Goal: Navigation & Orientation: Find specific page/section

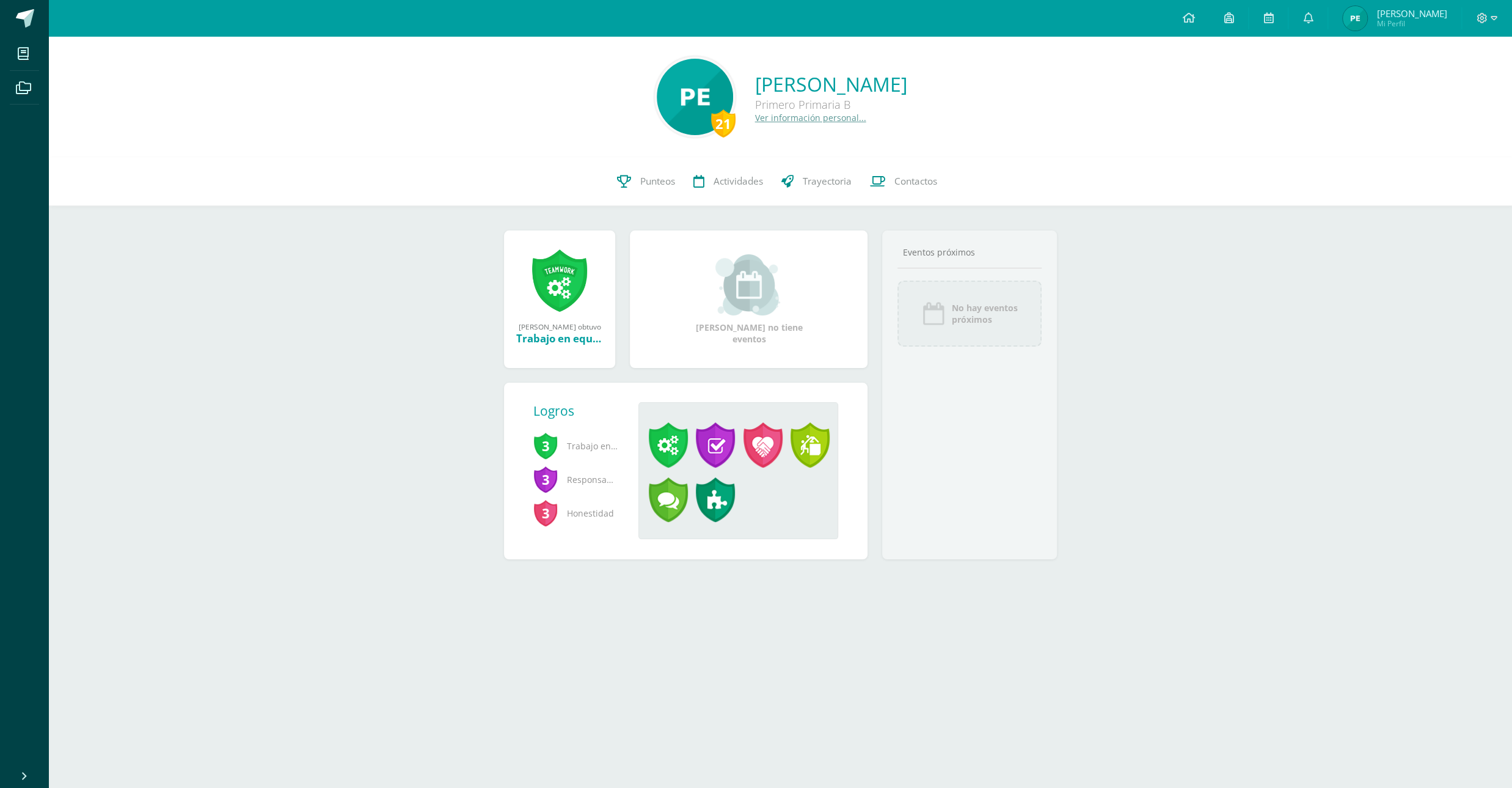
click at [1433, 12] on span "[PERSON_NAME]" at bounding box center [1412, 13] width 70 height 12
click at [1413, 10] on span "[PERSON_NAME]" at bounding box center [1412, 13] width 70 height 12
click at [1416, 25] on span "Mi Perfil" at bounding box center [1412, 23] width 70 height 10
click at [1425, 14] on span "[PERSON_NAME]" at bounding box center [1412, 13] width 70 height 12
click at [1425, 10] on span "[PERSON_NAME]" at bounding box center [1412, 13] width 70 height 12
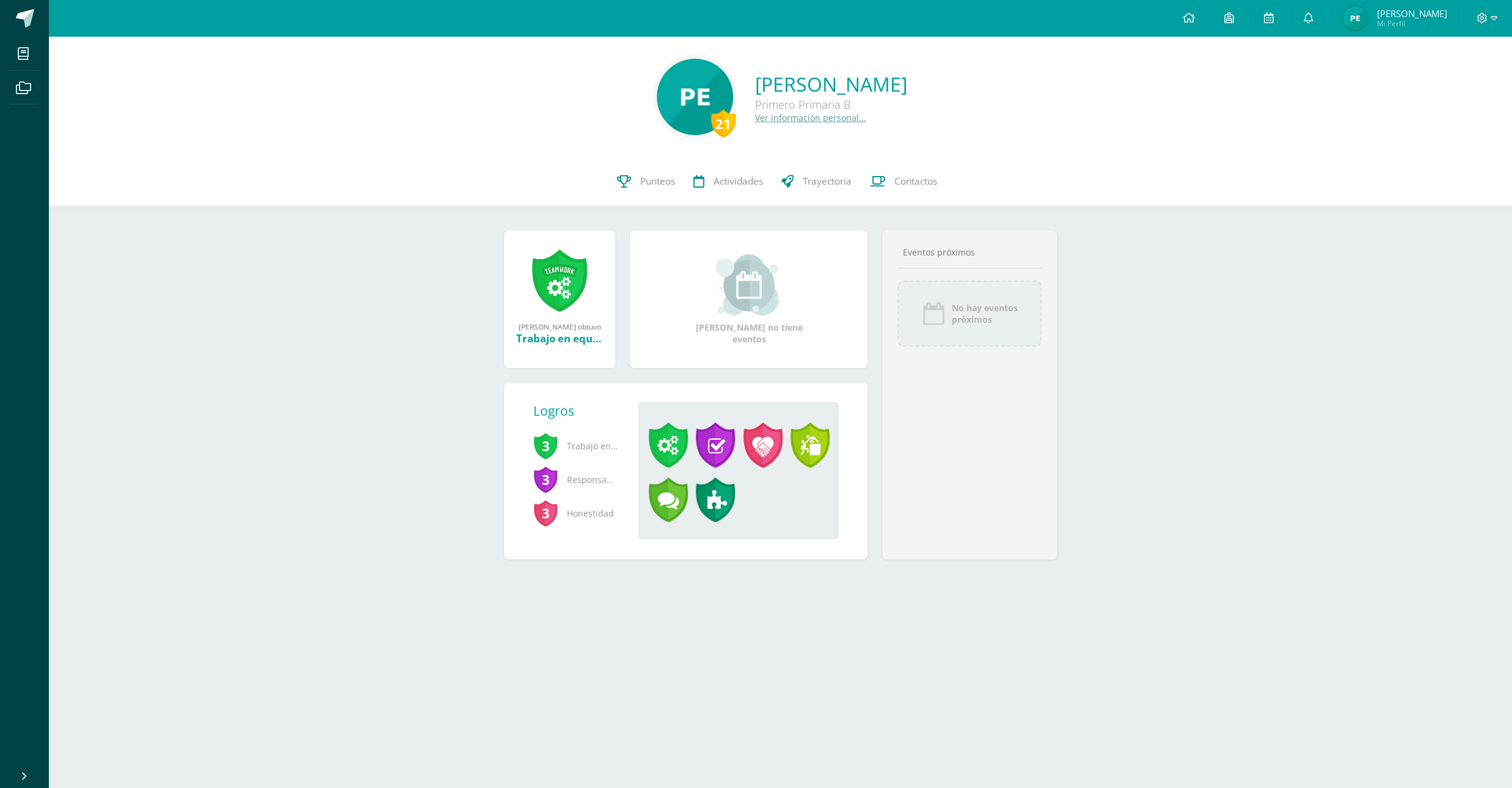
click at [1427, 12] on span "[PERSON_NAME]" at bounding box center [1412, 13] width 70 height 12
click at [1410, 20] on span "Mi Perfil" at bounding box center [1412, 23] width 70 height 10
